Goal: Transaction & Acquisition: Download file/media

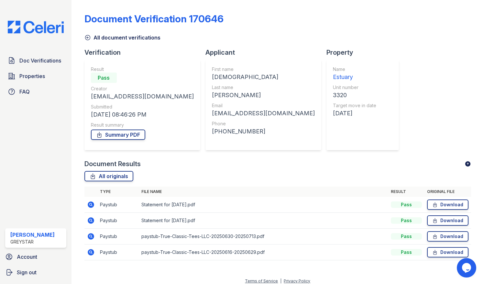
click at [40, 29] on img at bounding box center [36, 27] width 66 height 13
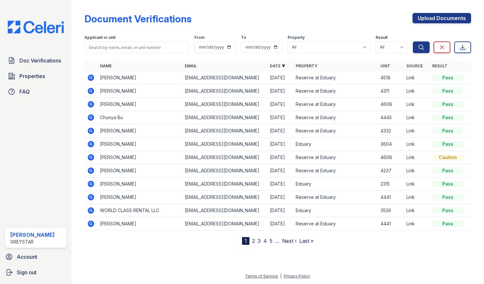
click at [165, 39] on div "Applicant or unit" at bounding box center [136, 38] width 105 height 6
click at [160, 52] on input "search" at bounding box center [136, 47] width 105 height 12
type input "3833"
click at [413, 41] on button "Search" at bounding box center [421, 47] width 17 height 12
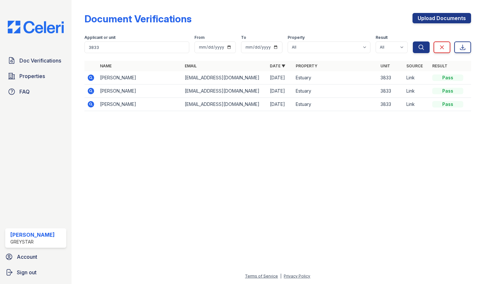
click at [91, 77] on icon at bounding box center [91, 77] width 2 height 2
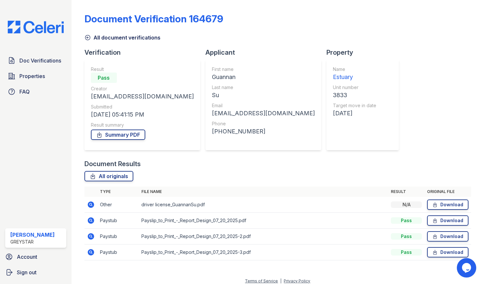
drag, startPoint x: 128, startPoint y: 136, endPoint x: 138, endPoint y: 202, distance: 66.3
click at [128, 136] on link "Summary PDF" at bounding box center [118, 134] width 54 height 10
click at [438, 255] on link "Download" at bounding box center [447, 252] width 41 height 10
click at [454, 234] on link "Download" at bounding box center [447, 236] width 41 height 10
